Goal: Task Accomplishment & Management: Manage account settings

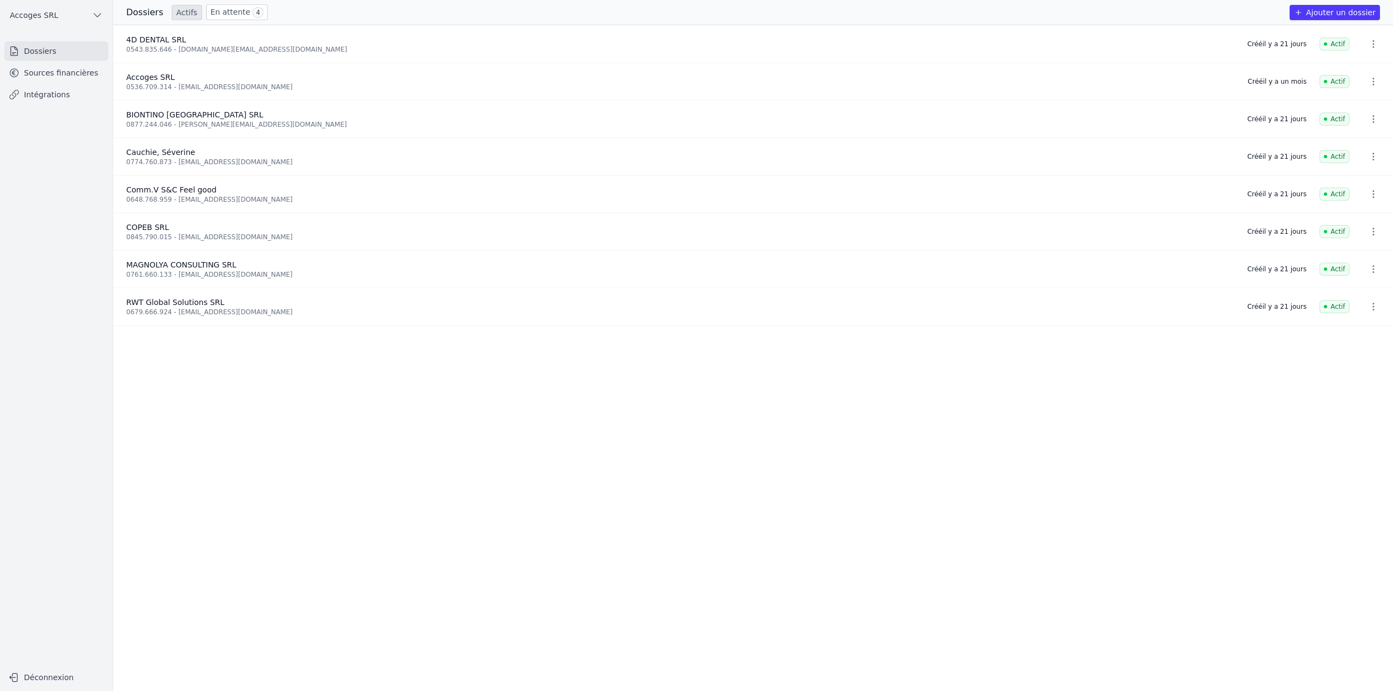
click at [61, 72] on link "Sources financières" at bounding box center [56, 73] width 104 height 20
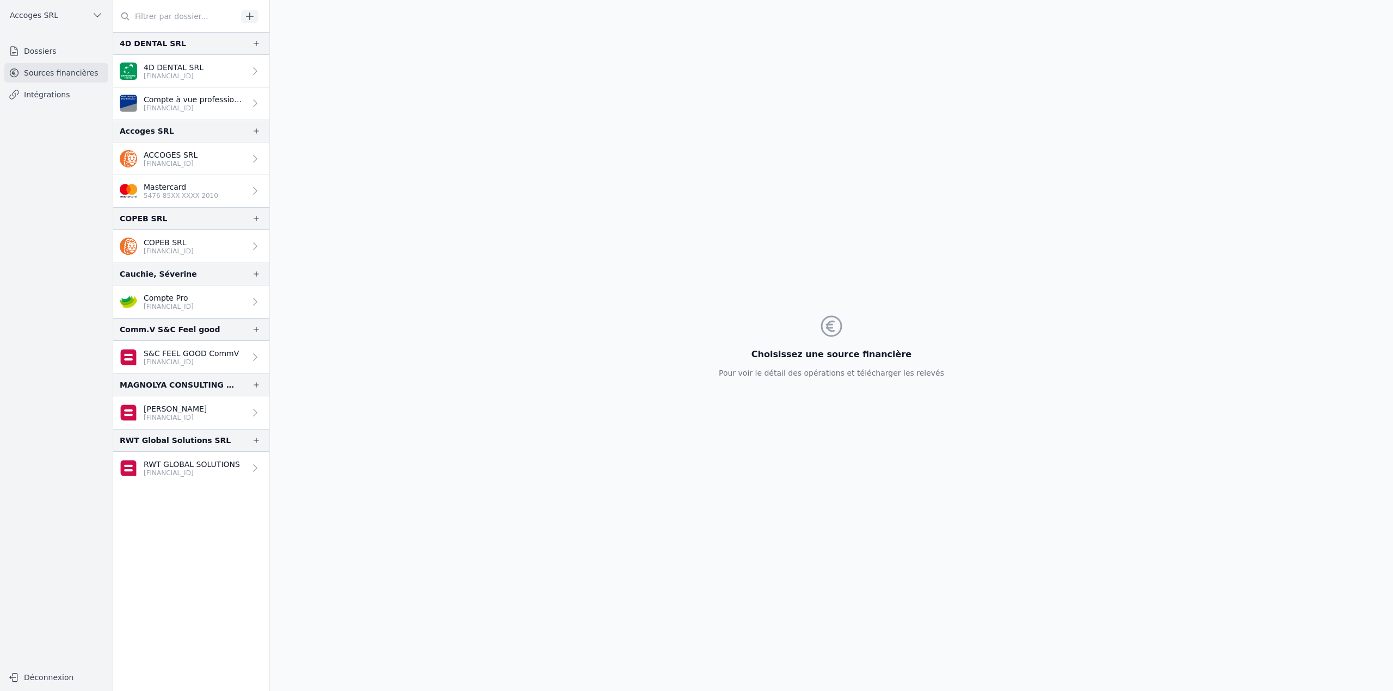
click at [152, 363] on p "[FINANCIAL_ID]" at bounding box center [191, 362] width 95 height 9
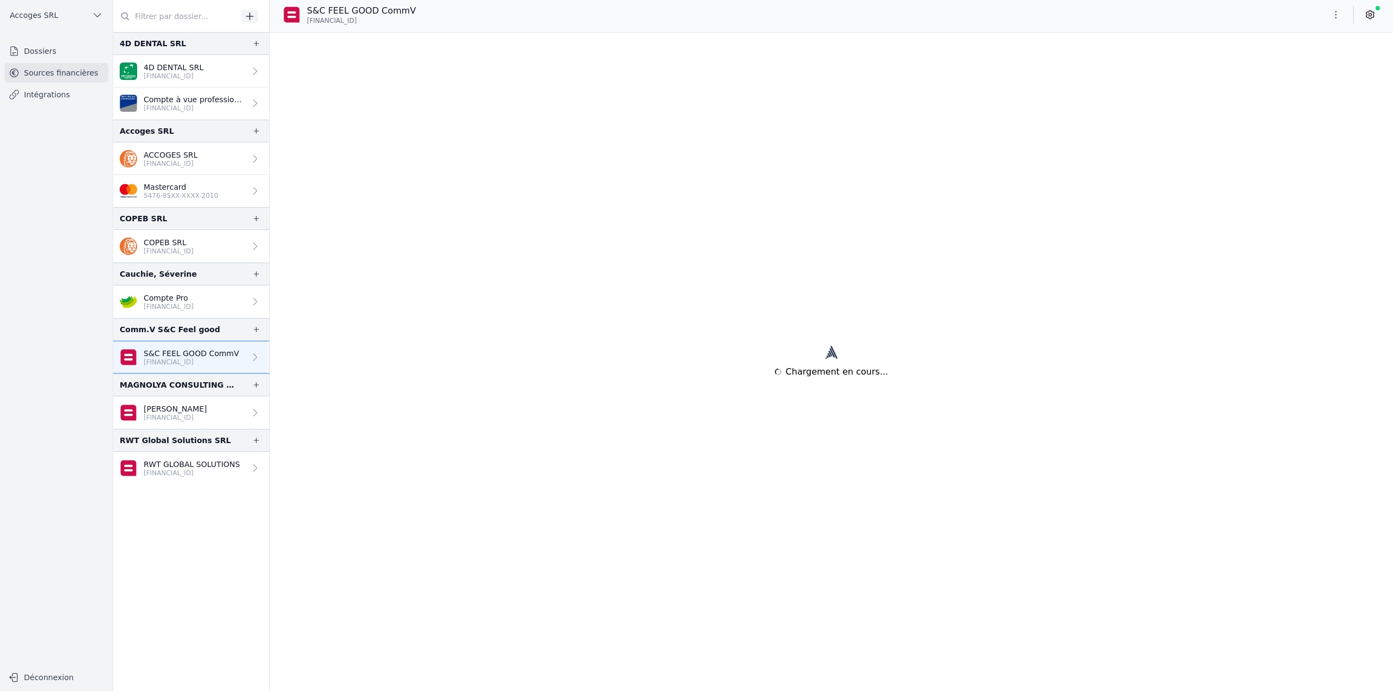
click at [1366, 16] on icon at bounding box center [1369, 14] width 11 height 11
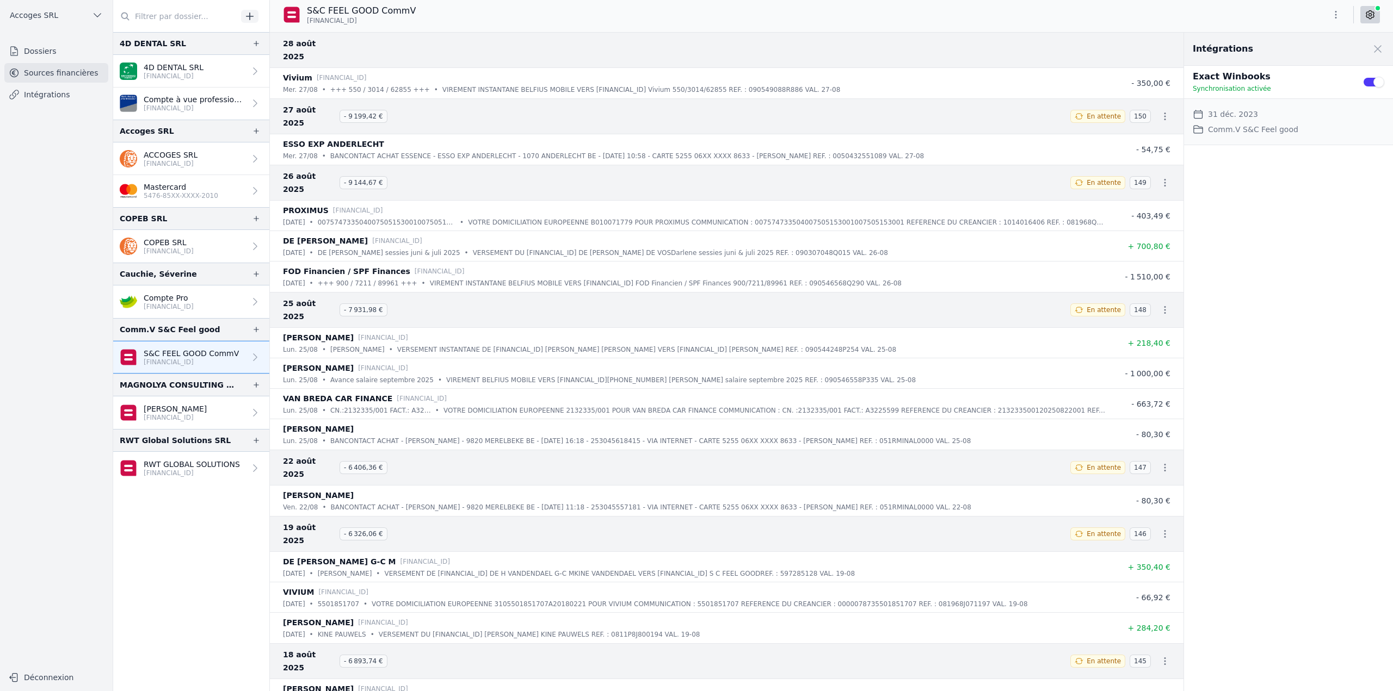
click at [1368, 81] on button "Use setting" at bounding box center [1373, 82] width 22 height 11
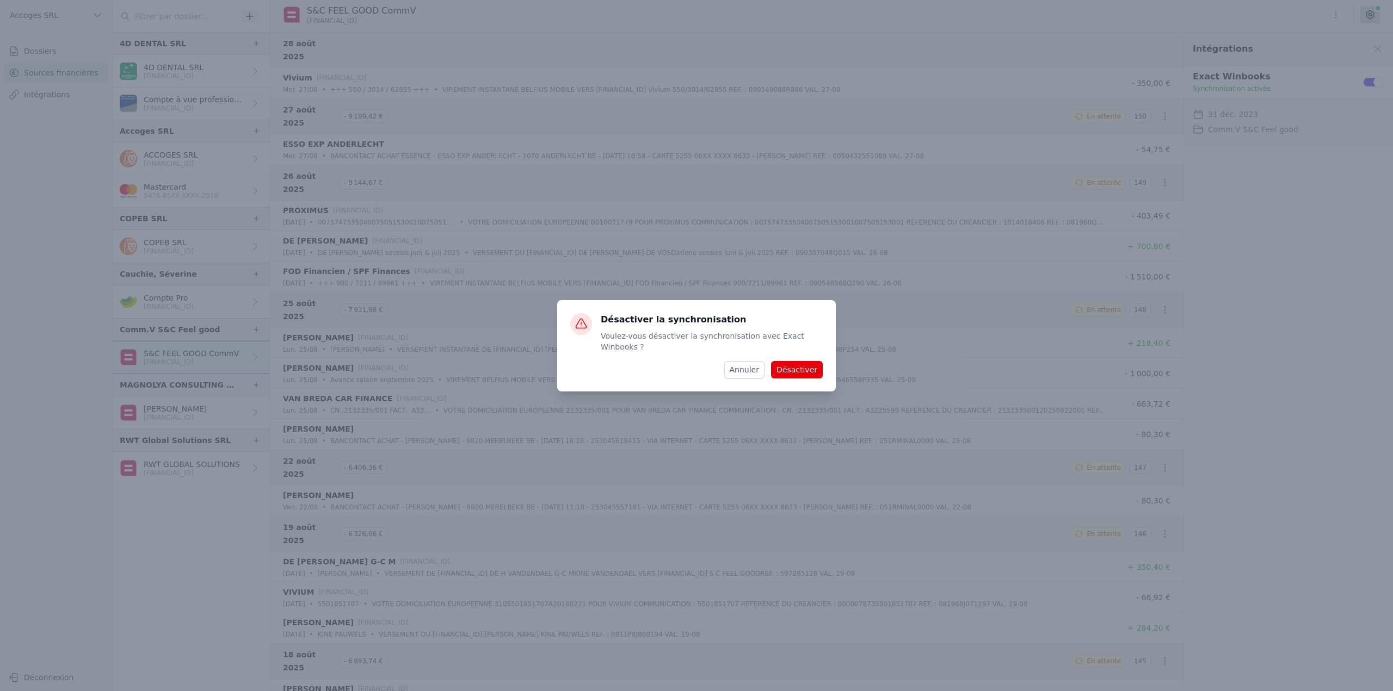
click at [753, 368] on button "Annuler" at bounding box center [744, 369] width 40 height 17
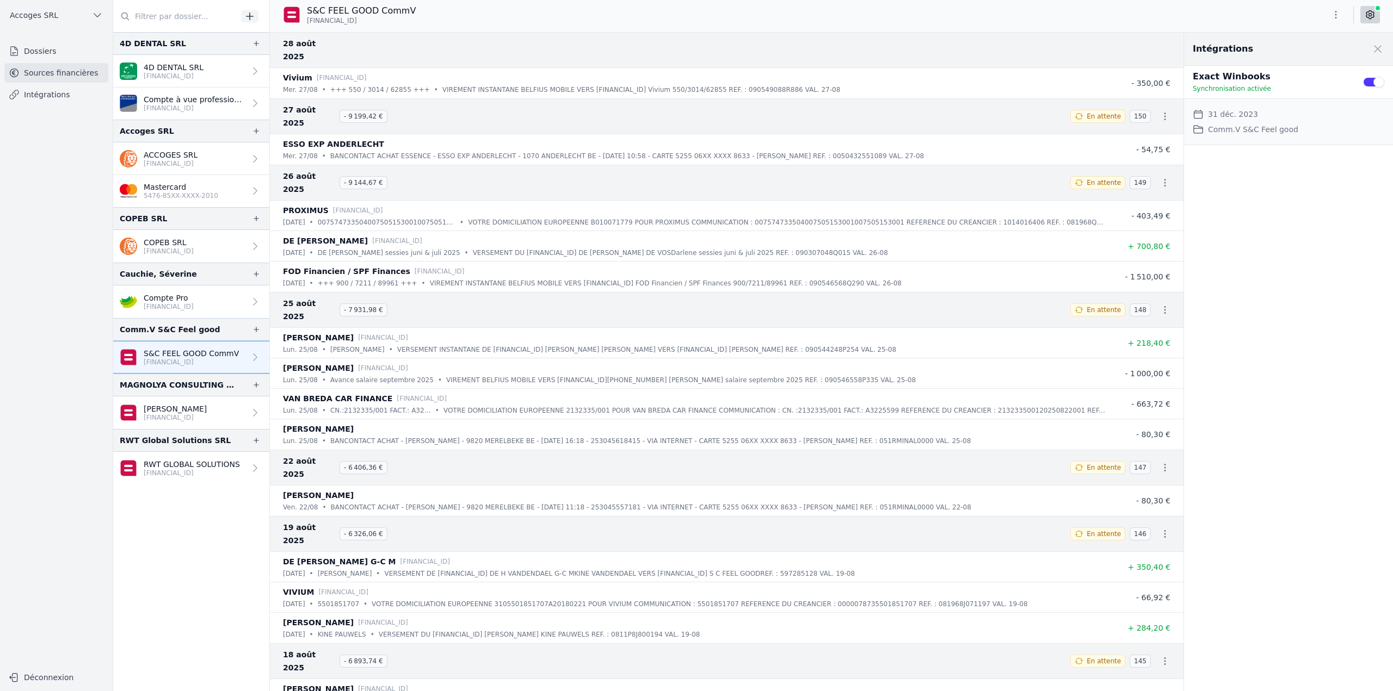
click at [52, 94] on link "Intégrations" at bounding box center [56, 95] width 104 height 20
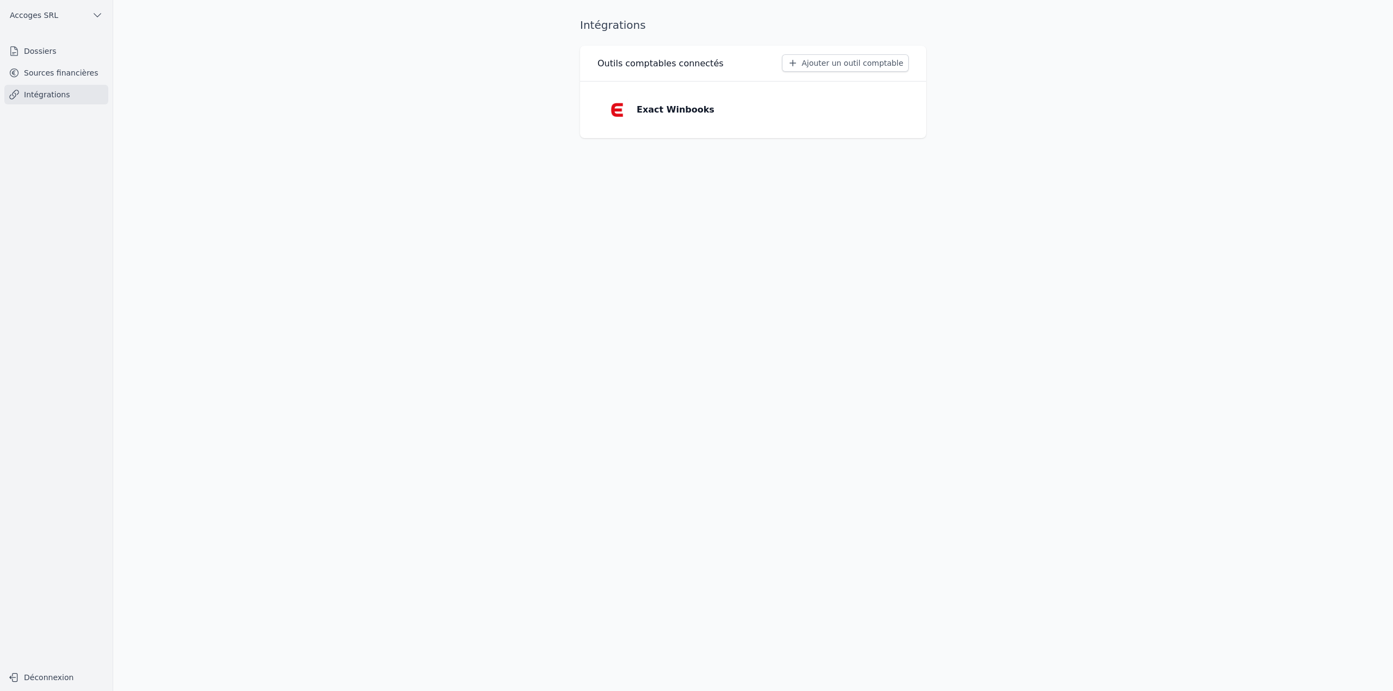
click at [689, 115] on p "Exact Winbooks" at bounding box center [676, 109] width 78 height 13
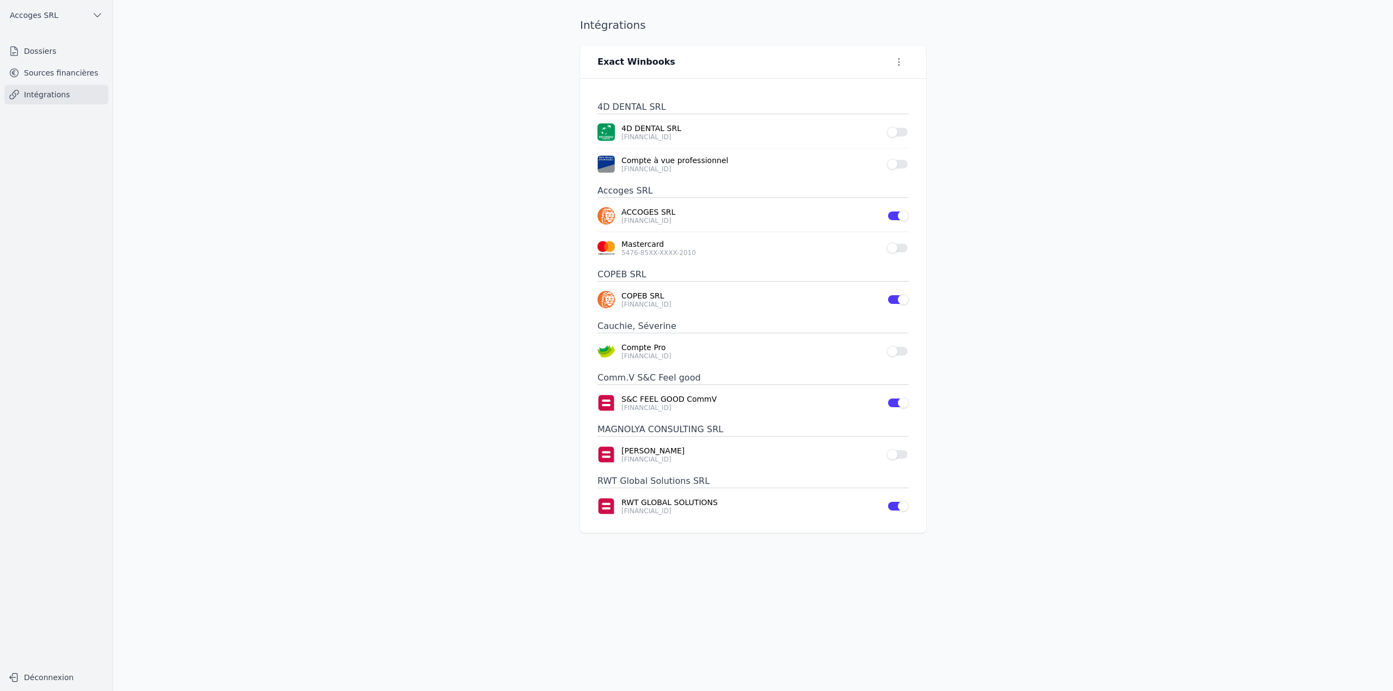
click at [899, 353] on button "Use setting" at bounding box center [898, 351] width 22 height 11
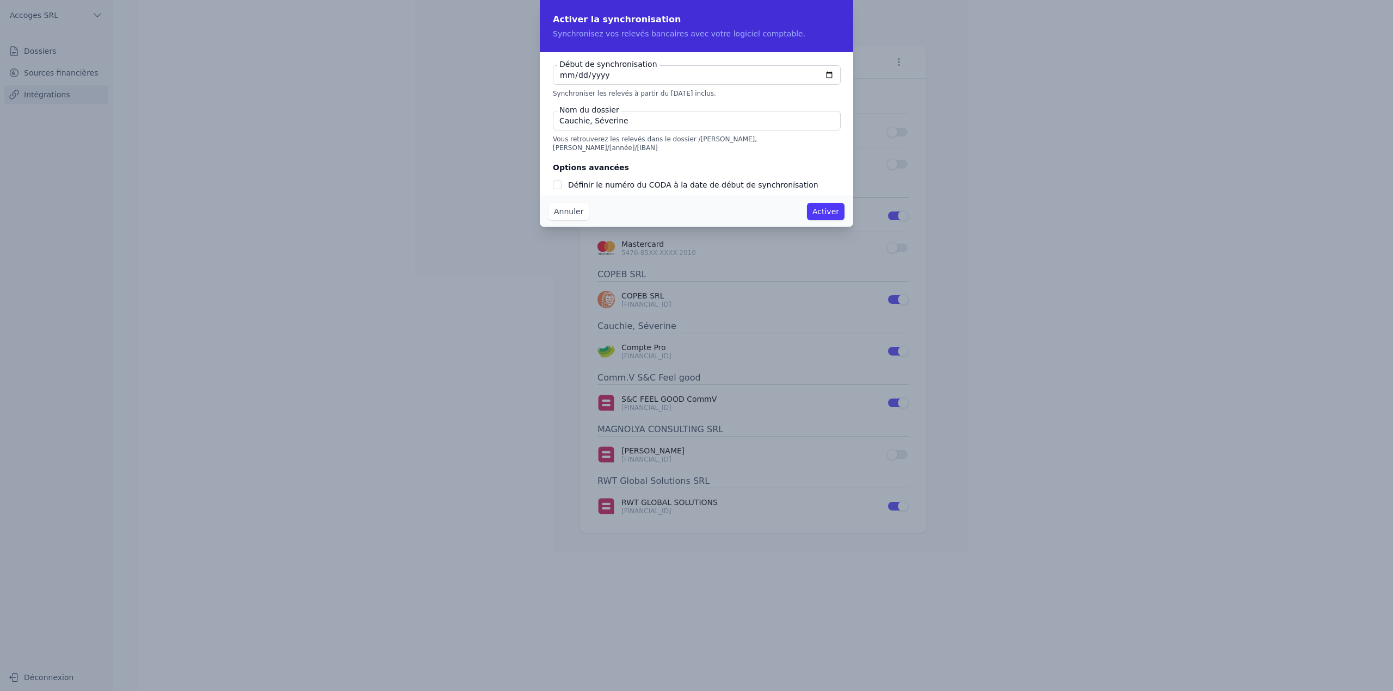
click at [574, 214] on button "Annuler" at bounding box center [568, 211] width 40 height 17
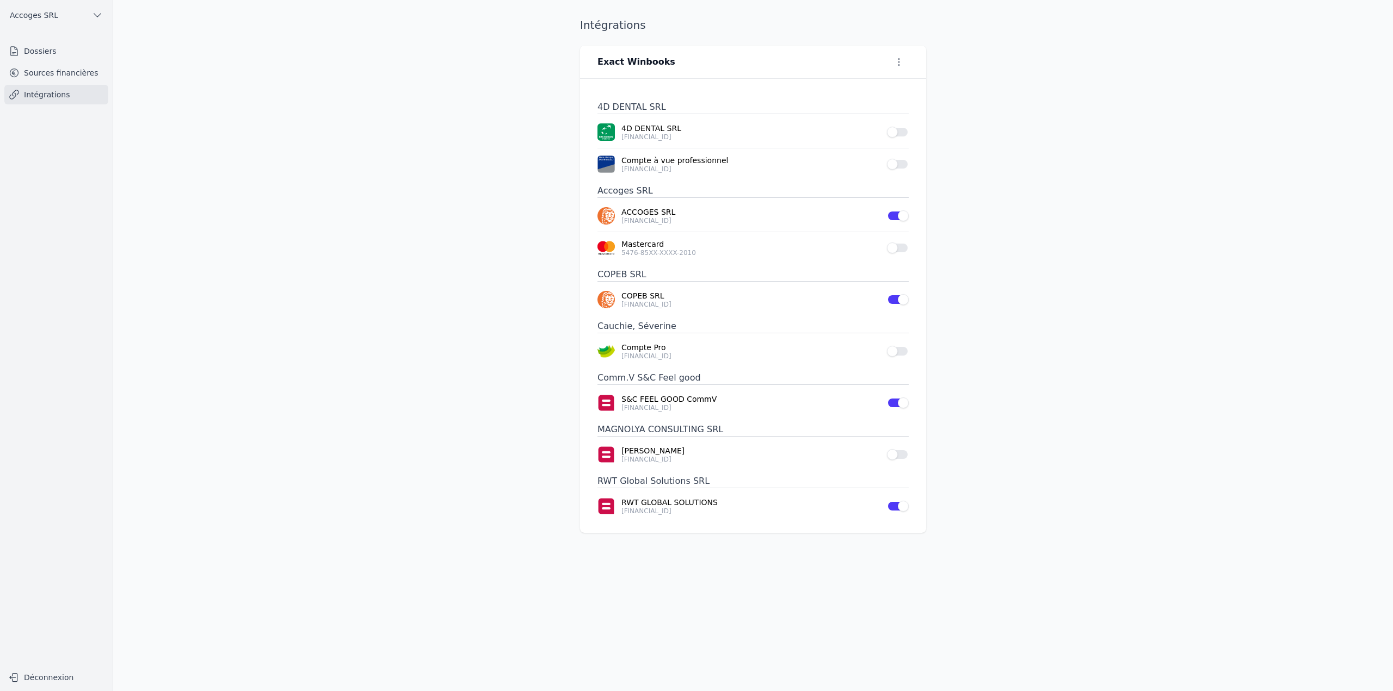
click at [82, 69] on link "Sources financières" at bounding box center [56, 73] width 104 height 20
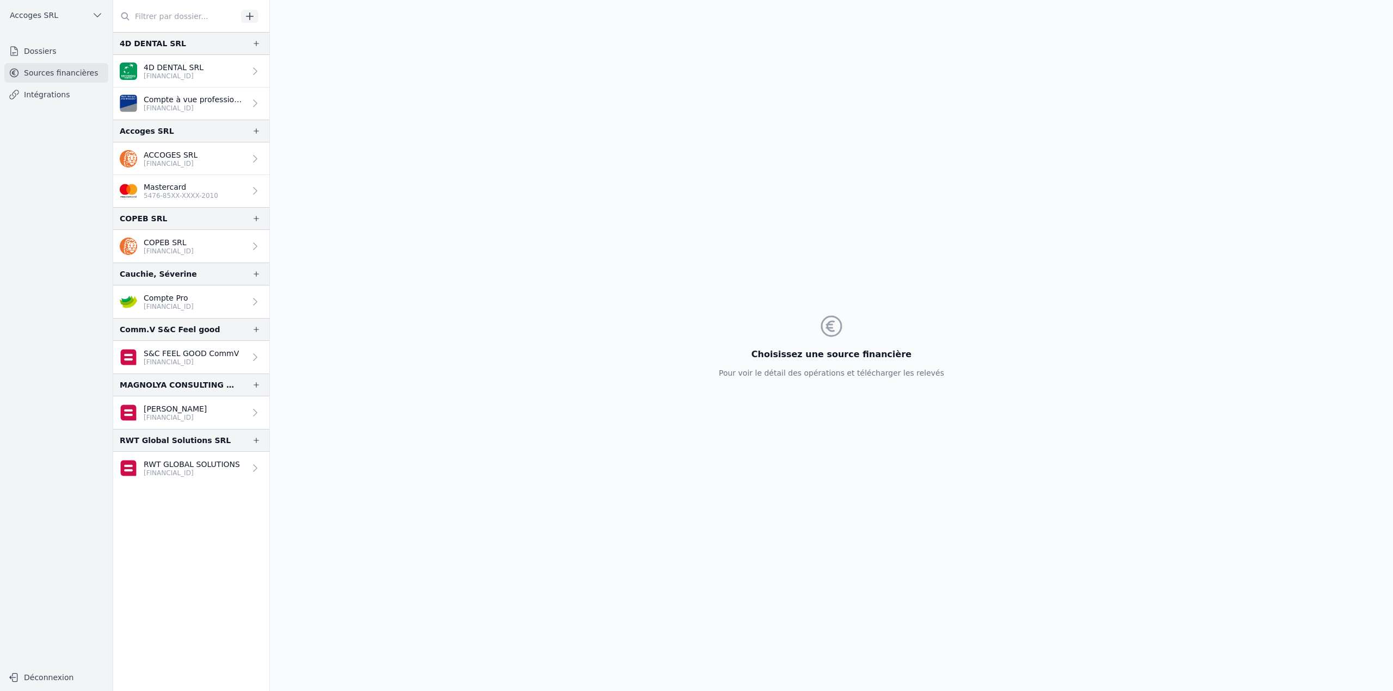
click at [159, 361] on p "[FINANCIAL_ID]" at bounding box center [191, 362] width 95 height 9
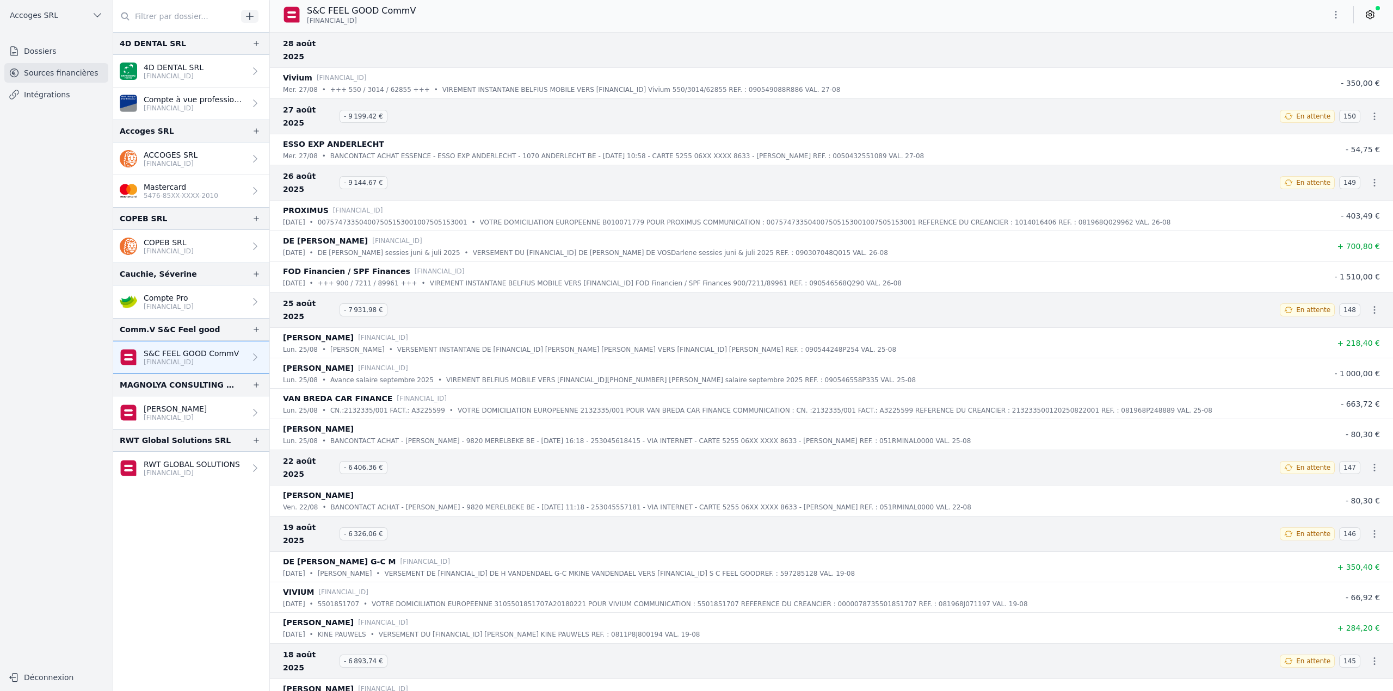
click at [1367, 15] on icon at bounding box center [1370, 15] width 8 height 8
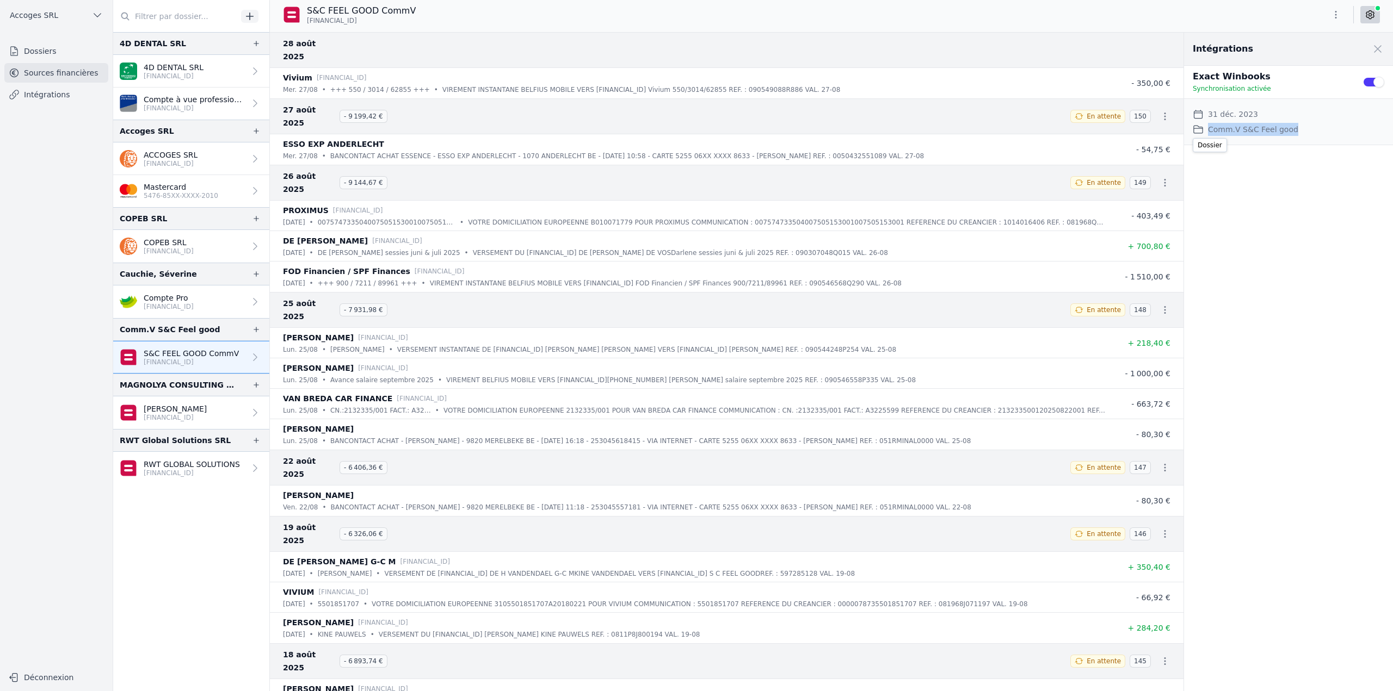
drag, startPoint x: 1208, startPoint y: 129, endPoint x: 1298, endPoint y: 127, distance: 89.8
click at [1298, 127] on div "Dossier Comm.V S&C Feel good" at bounding box center [1288, 129] width 191 height 13
copy dd "Comm.V S&C Feel good"
click at [1368, 81] on button "Use setting" at bounding box center [1373, 82] width 22 height 11
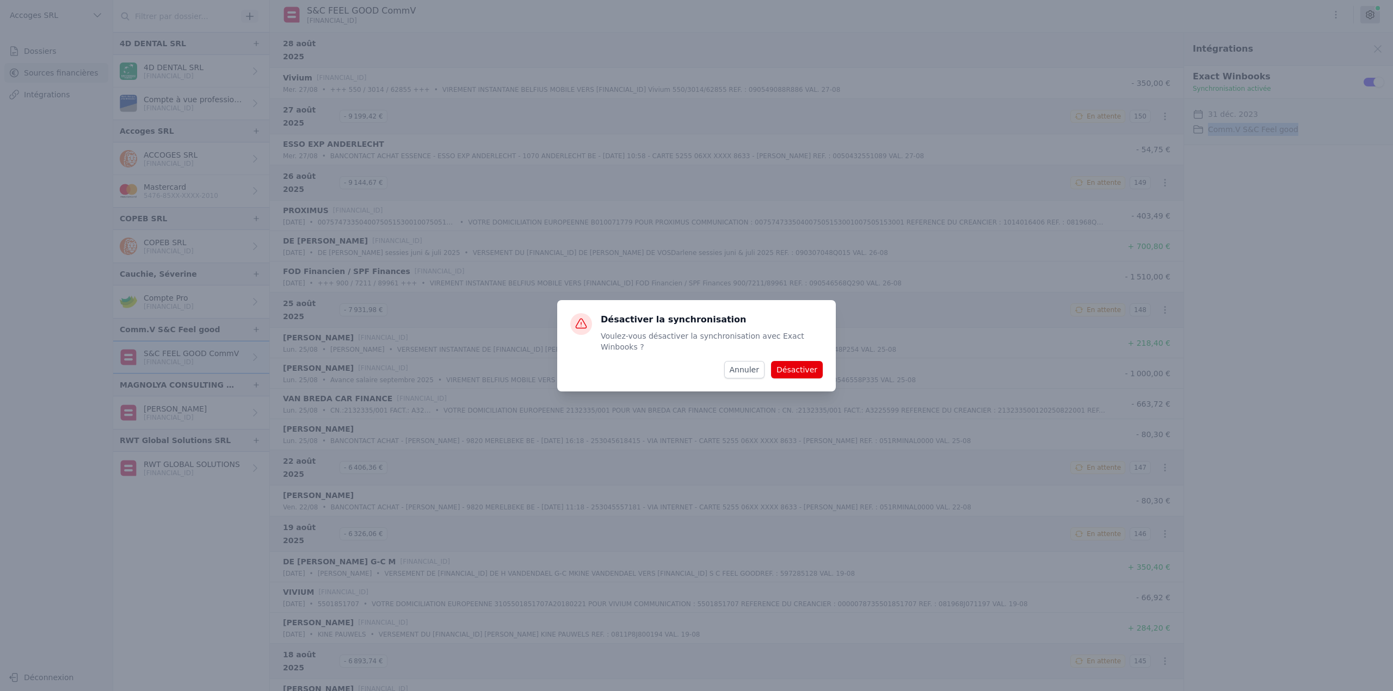
click at [797, 366] on button "Désactiver" at bounding box center [797, 369] width 52 height 17
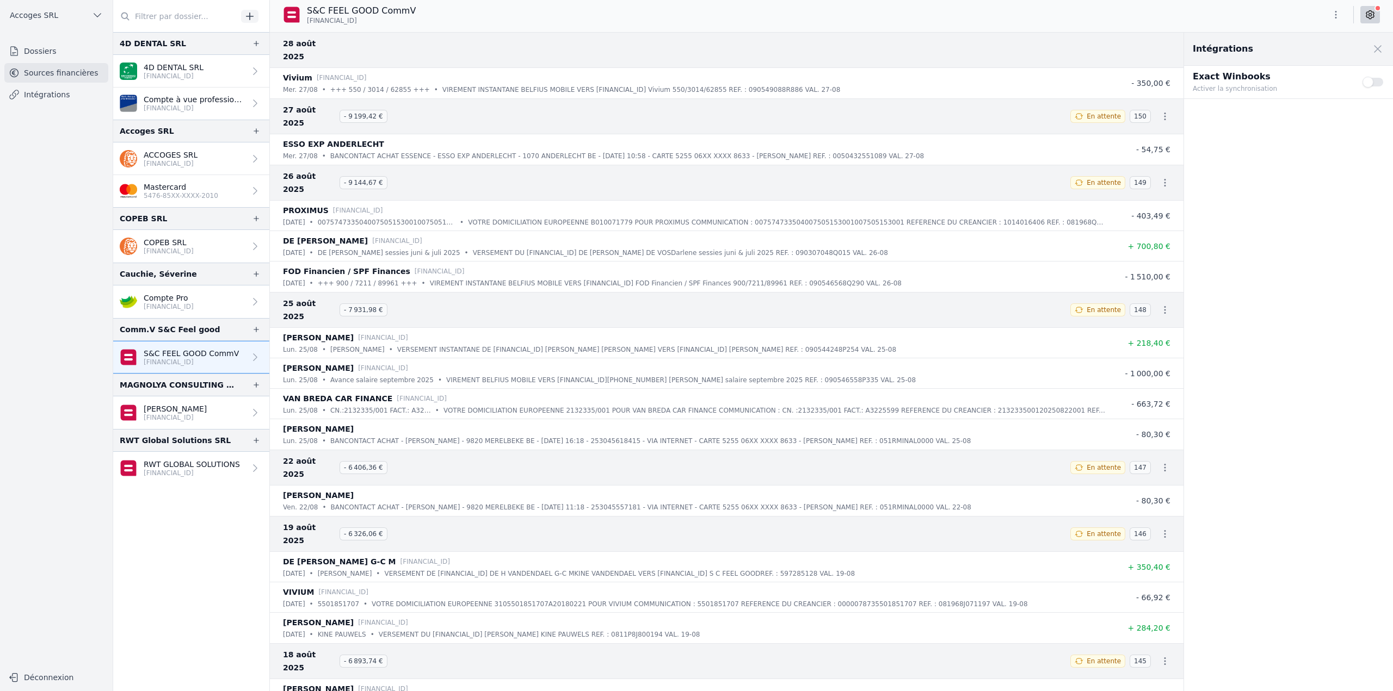
click at [1374, 82] on button "Use setting" at bounding box center [1373, 82] width 22 height 11
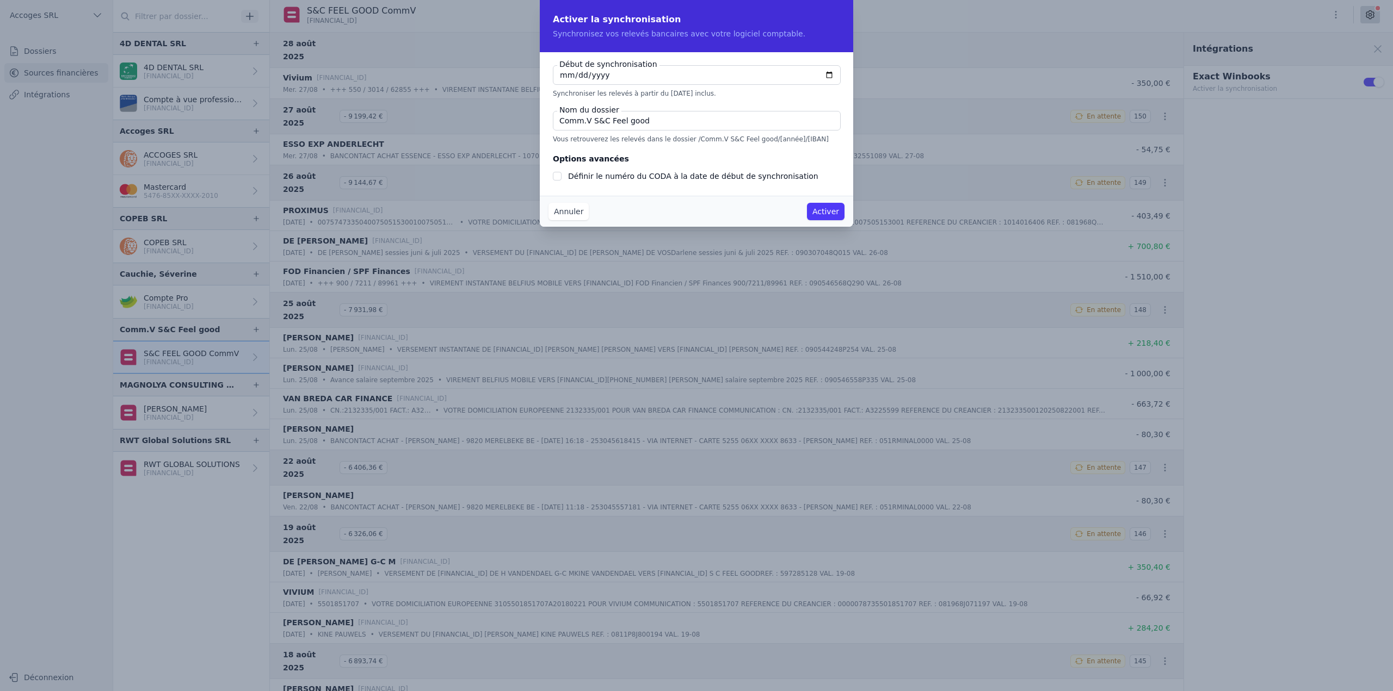
click at [576, 73] on input "[DATE]" at bounding box center [697, 75] width 288 height 20
type input "[DATE]"
checkbox input "false"
type input "[DATE]"
click at [848, 148] on div "Début de synchronisation [DATE] Synchroniser les relevés à partir du [DATE] inc…" at bounding box center [696, 124] width 313 height 144
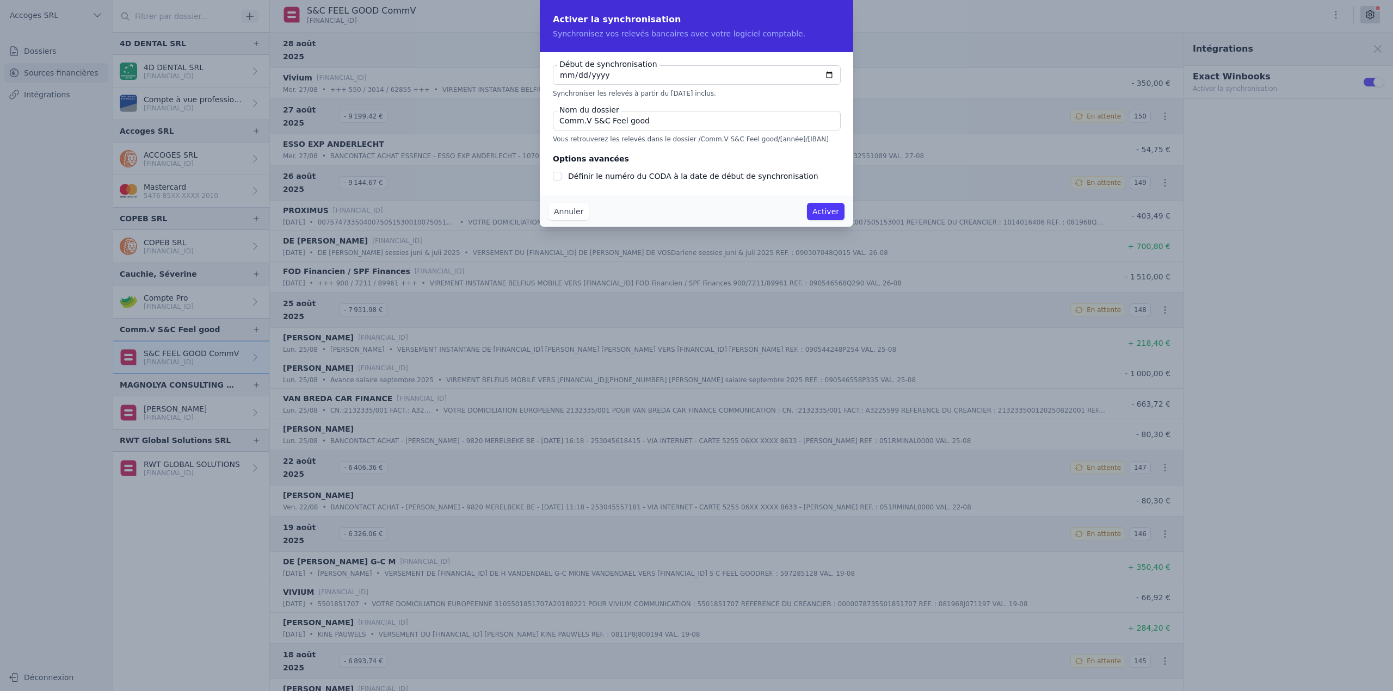
click at [829, 215] on button "Activer" at bounding box center [826, 211] width 38 height 17
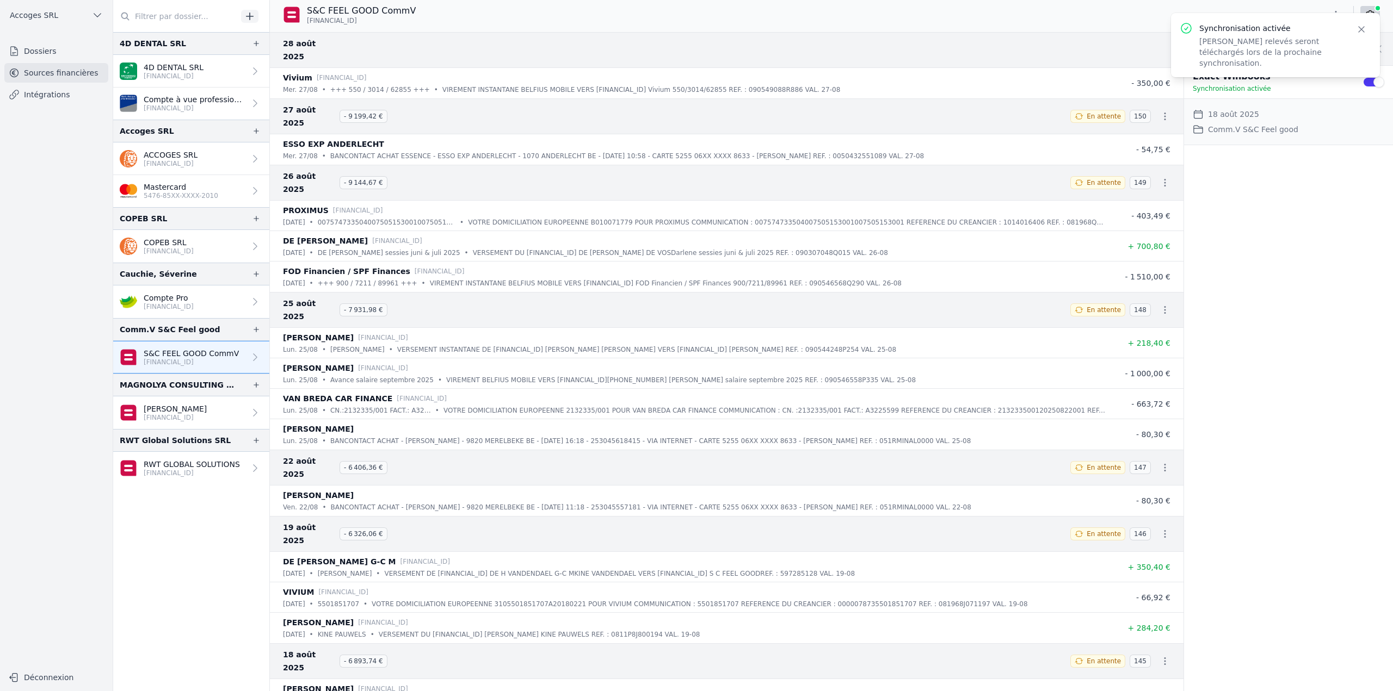
click at [1359, 28] on icon "button" at bounding box center [1361, 29] width 11 height 11
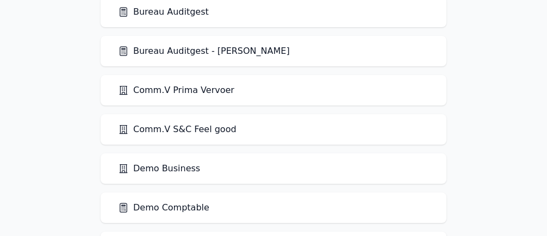
scroll to position [653, 0]
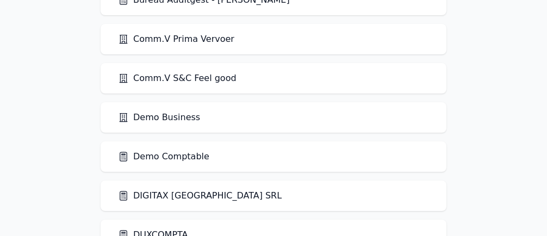
click at [172, 154] on link "Demo Comptable" at bounding box center [163, 156] width 91 height 13
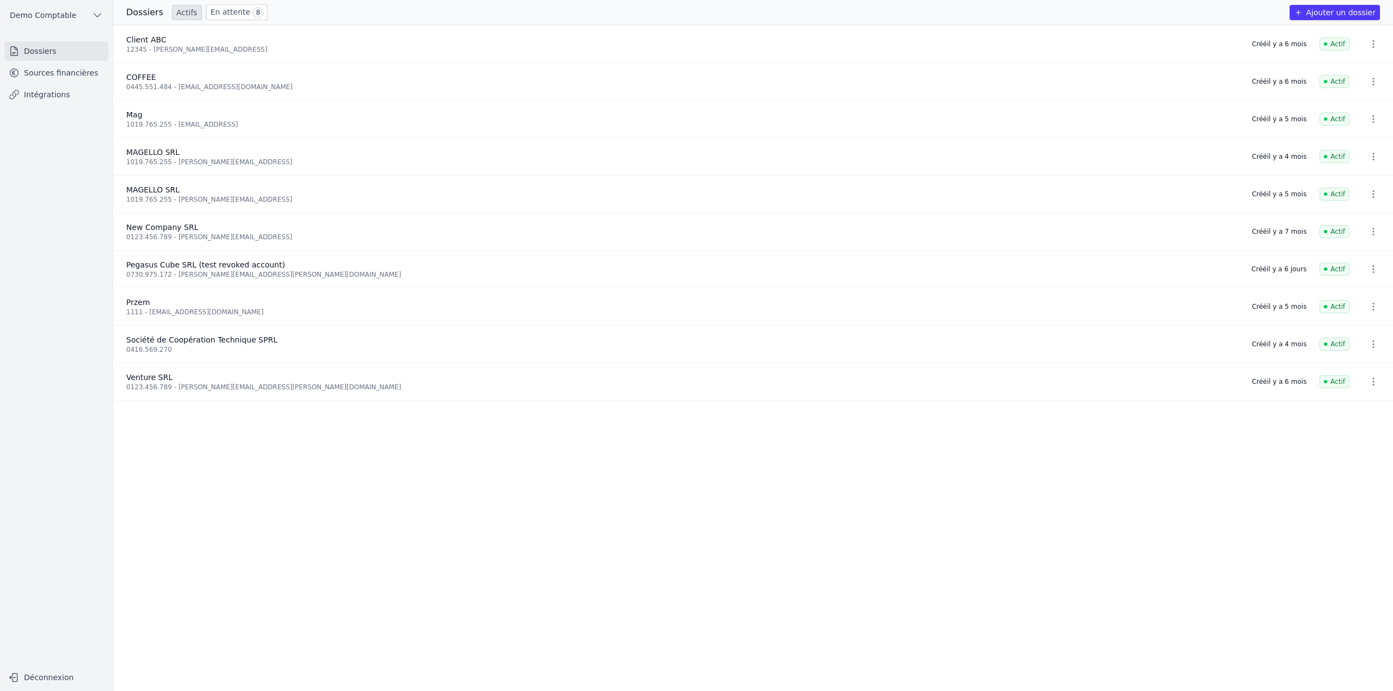
click at [52, 91] on link "Intégrations" at bounding box center [56, 95] width 104 height 20
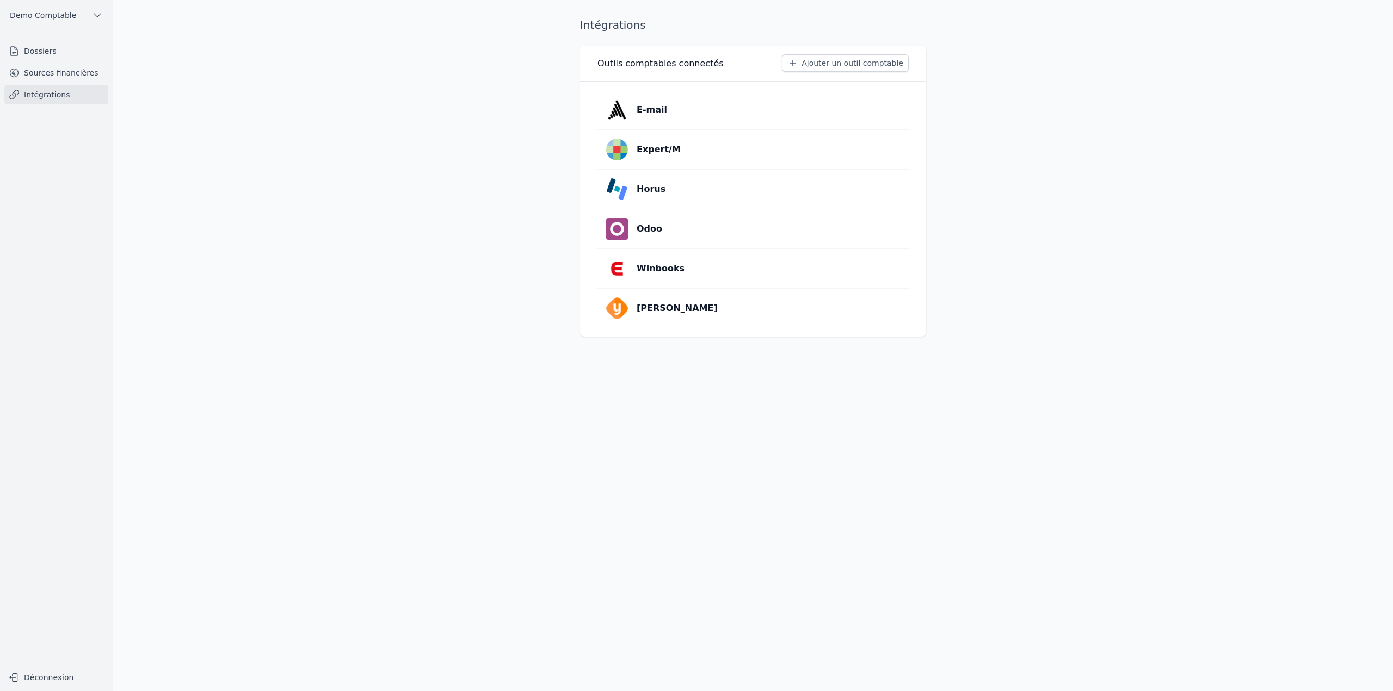
click at [547, 236] on link "Winbooks" at bounding box center [752, 268] width 311 height 39
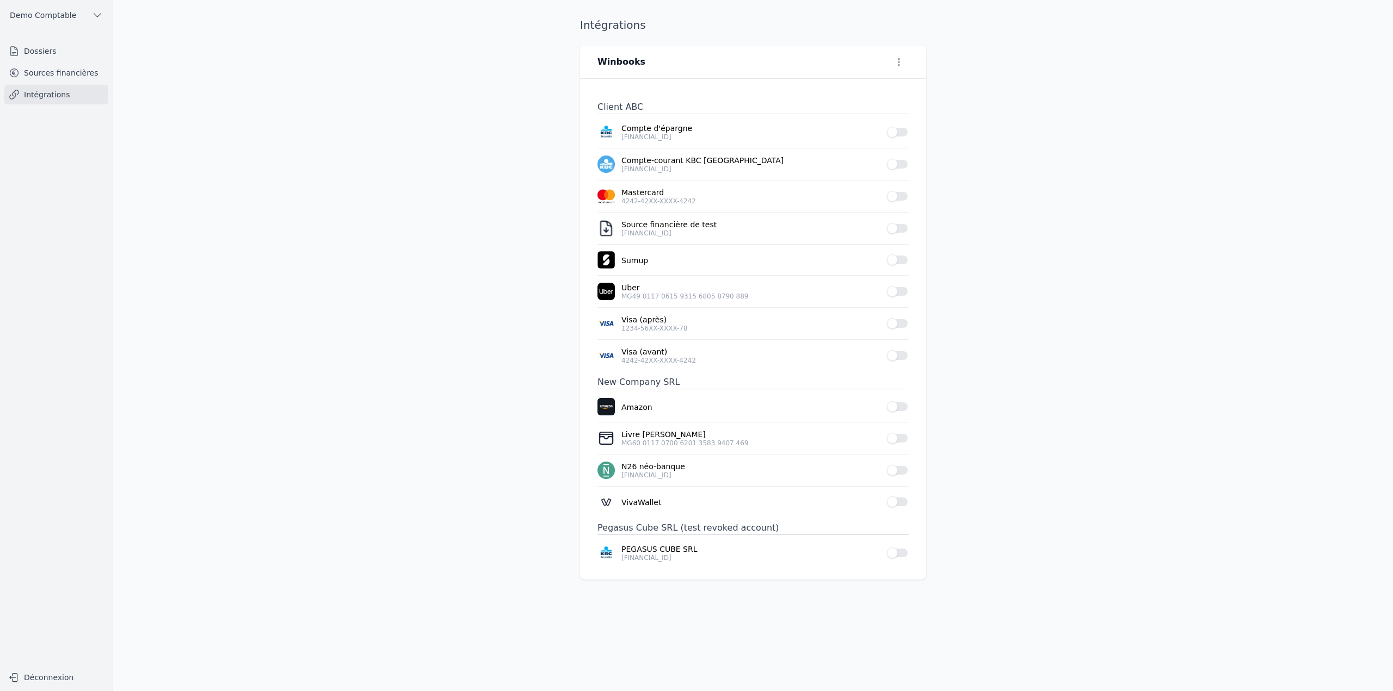
click at [547, 226] on button "Use setting" at bounding box center [898, 228] width 22 height 11
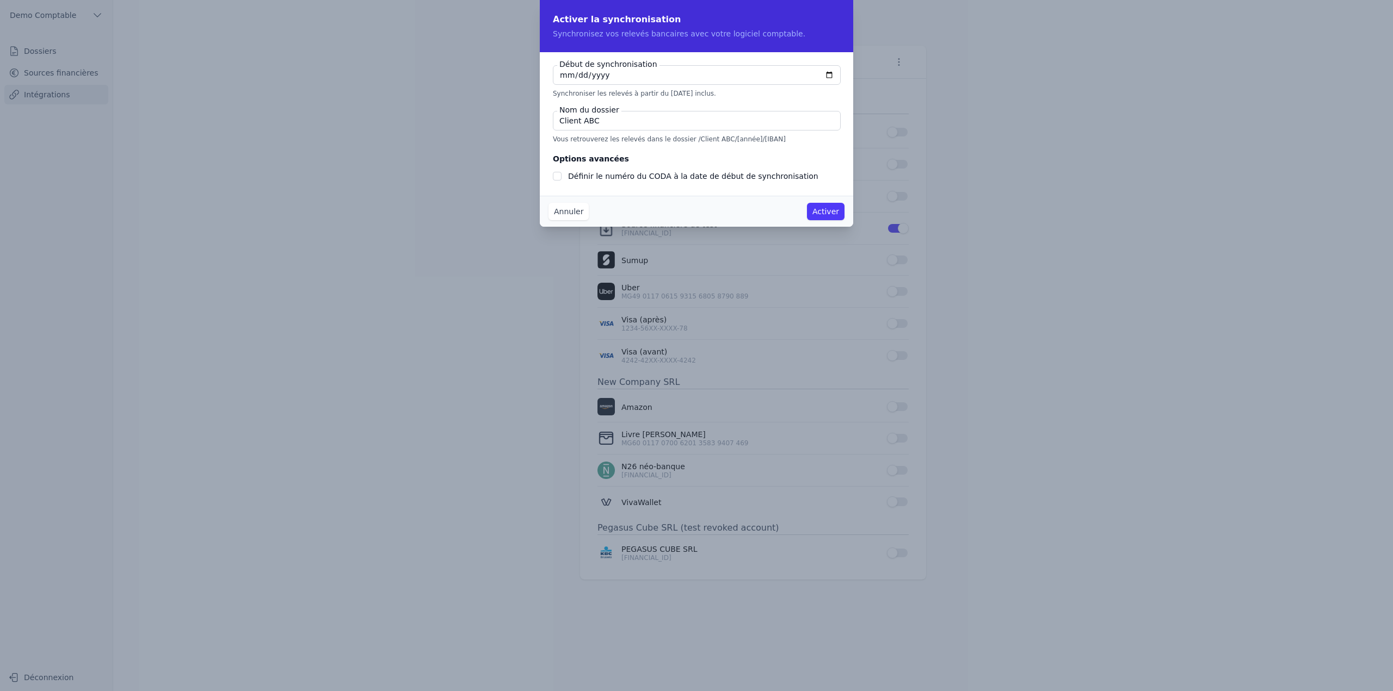
click at [547, 211] on button "Annuler" at bounding box center [568, 211] width 40 height 17
